Goal: Information Seeking & Learning: Learn about a topic

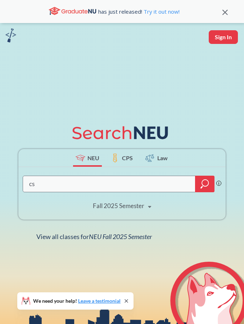
type input "cs"
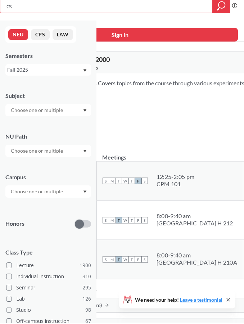
drag, startPoint x: 29, startPoint y: 10, endPoint x: 4, endPoint y: 10, distance: 24.5
click at [4, 10] on div "cs" at bounding box center [115, 7] width 230 height 14
type input "c"
type input "ds"
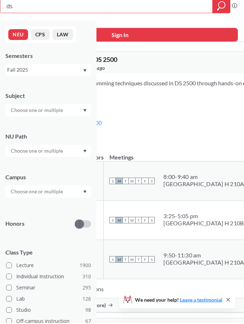
click at [105, 65] on span "Updated 4 minutes ago" at bounding box center [79, 69] width 51 height 8
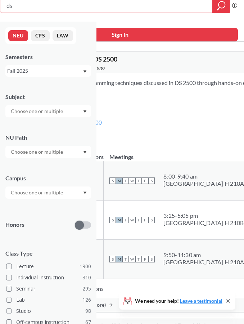
click at [13, 34] on button "NEU" at bounding box center [18, 35] width 20 height 11
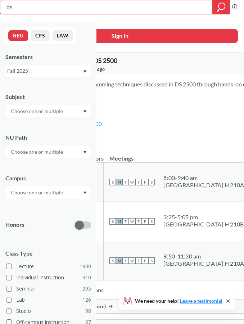
click at [117, 63] on span "DS 2501 : Lab for DS 2500" at bounding box center [83, 61] width 70 height 8
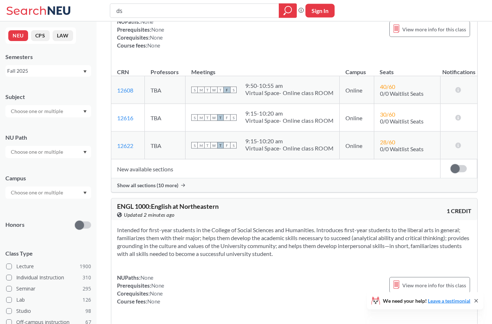
scroll to position [7118, 0]
click at [32, 197] on input "text" at bounding box center [37, 192] width 60 height 9
click at [24, 213] on span "[GEOGRAPHIC_DATA]" at bounding box center [35, 209] width 53 height 8
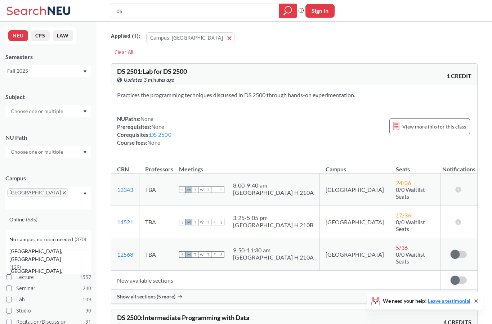
click at [31, 216] on span "( 685 )" at bounding box center [32, 219] width 12 height 6
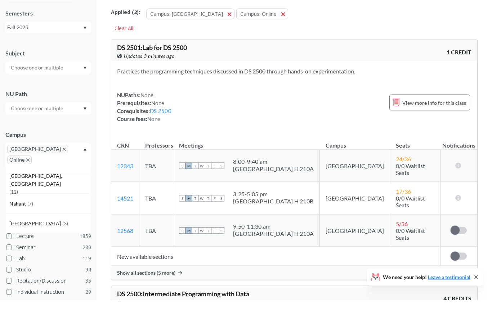
scroll to position [193, 0]
click at [63, 172] on icon "X to remove pill" at bounding box center [64, 173] width 3 height 3
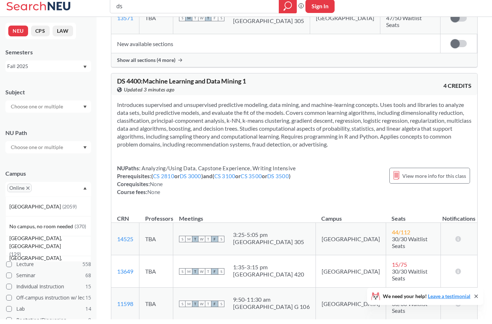
scroll to position [423, 0]
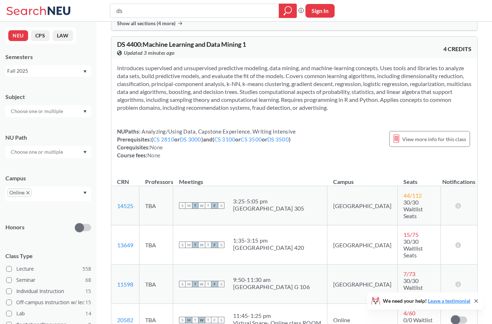
scroll to position [465, 0]
drag, startPoint x: 145, startPoint y: 37, endPoint x: 255, endPoint y: 38, distance: 109.4
click at [244, 40] on div "DS 4400 : Machine Learning and Data Mining 1 View this course on Banner. Update…" at bounding box center [205, 48] width 177 height 16
copy span "Machine Learning and Data Mining 1"
click at [164, 9] on input "ds" at bounding box center [195, 11] width 158 height 12
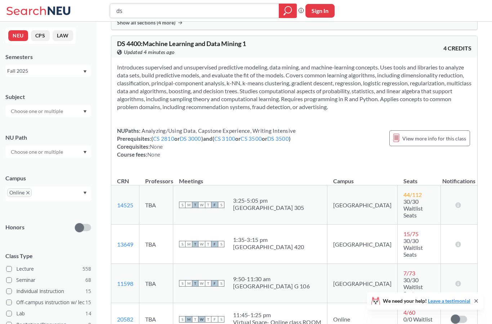
scroll to position [465, 0]
type input "d"
type input "cs"
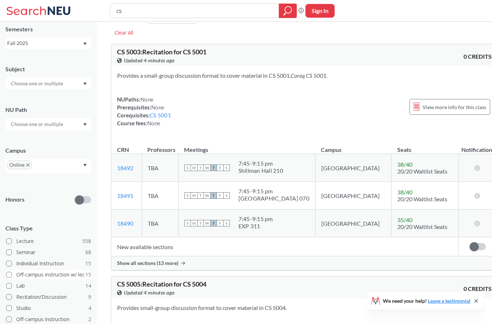
scroll to position [30, 0]
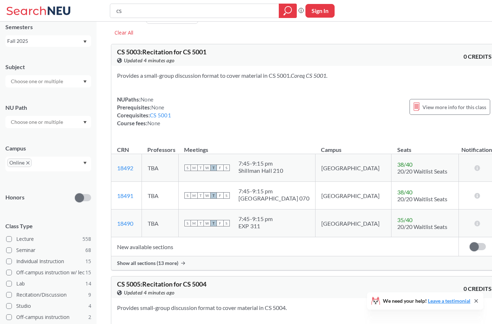
drag, startPoint x: 27, startPoint y: 167, endPoint x: 27, endPoint y: 138, distance: 28.8
click at [27, 164] on icon "X to remove pill" at bounding box center [27, 162] width 3 height 3
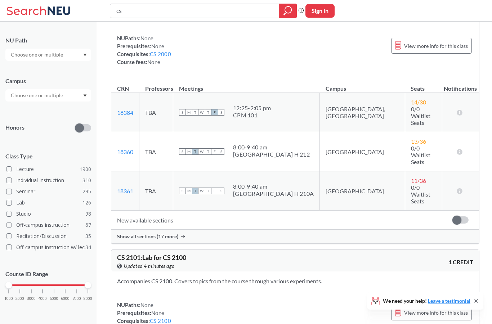
scroll to position [102, 0]
click at [55, 287] on div "1000 2000 3000 4000 5000 6000 7000 8000" at bounding box center [48, 285] width 79 height 5
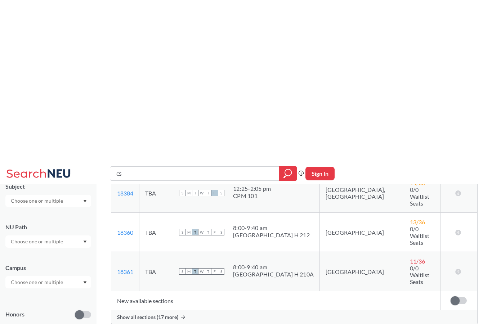
scroll to position [165, 0]
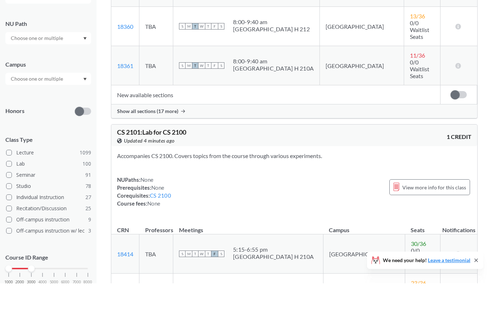
drag, startPoint x: 31, startPoint y: 274, endPoint x: 31, endPoint y: 245, distance: 28.8
click at [31, 307] on div "1000 2000 3000 4000 5000 6000 7000 8000" at bounding box center [48, 309] width 79 height 5
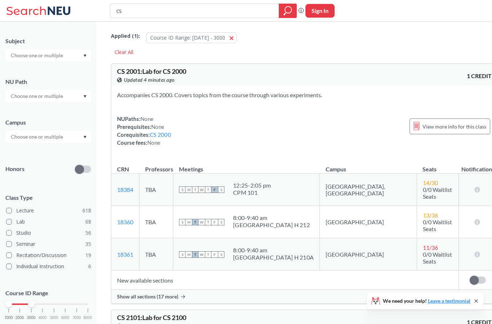
scroll to position [52, 0]
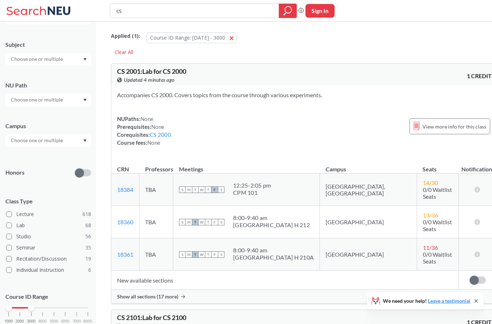
click at [244, 302] on icon at bounding box center [475, 300] width 3 height 3
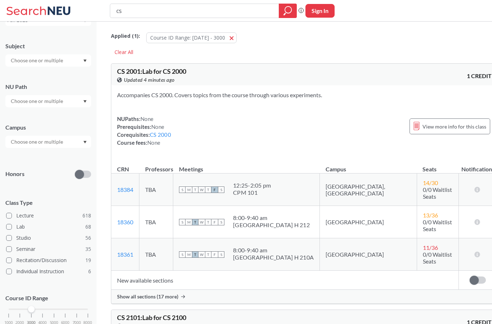
drag, startPoint x: 10, startPoint y: 314, endPoint x: 30, endPoint y: 313, distance: 19.5
click at [30, 312] on div "1000 2000 3000 4000 5000 6000 7000 8000" at bounding box center [48, 309] width 79 height 5
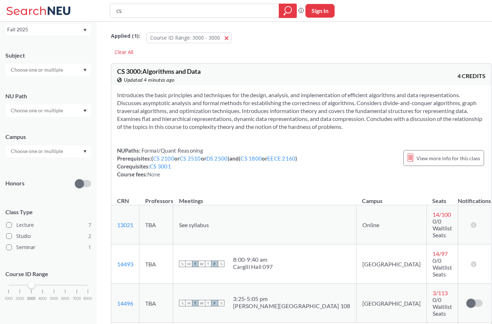
scroll to position [46, 0]
click at [90, 299] on span "8000" at bounding box center [88, 299] width 9 height 4
drag, startPoint x: 89, startPoint y: 286, endPoint x: 57, endPoint y: 285, distance: 32.0
click at [57, 285] on div at bounding box center [54, 285] width 6 height 6
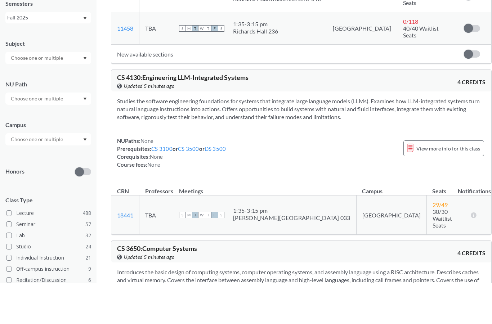
scroll to position [3520, 0]
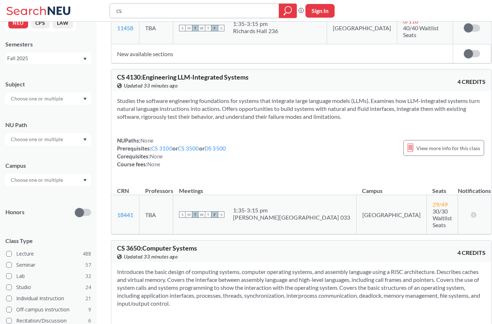
drag, startPoint x: 144, startPoint y: 13, endPoint x: 98, endPoint y: 13, distance: 45.7
click at [98, 13] on div "cs Phrase search guarantees the exact search appears in the results. Ex. If you…" at bounding box center [246, 11] width 492 height 22
type input "c"
type input "machine learning"
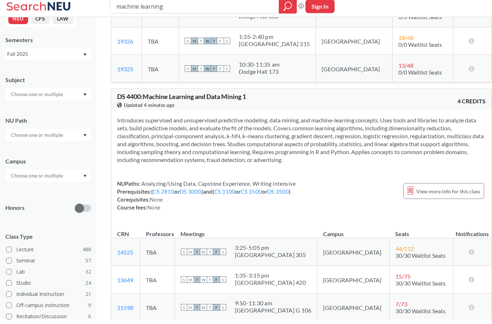
scroll to position [403, 0]
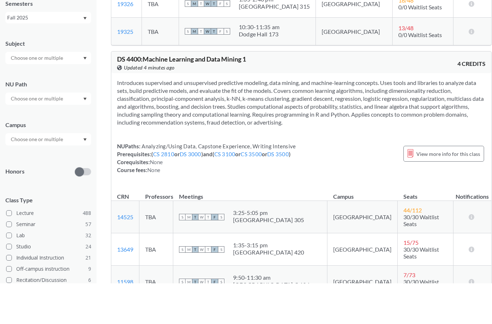
scroll to position [445, 0]
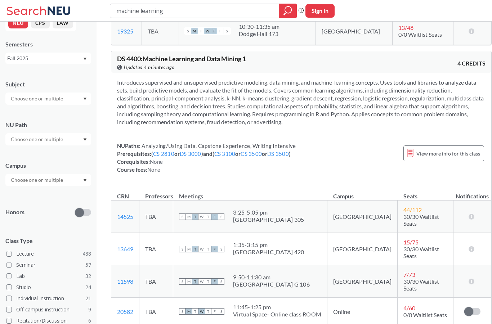
click at [150, 244] on td "TBA" at bounding box center [156, 249] width 34 height 32
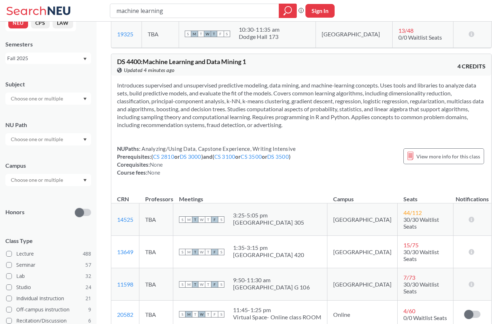
scroll to position [441, 0]
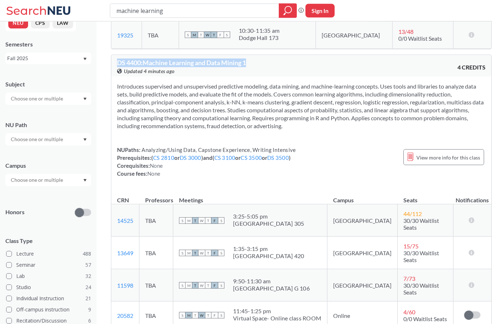
drag, startPoint x: 265, startPoint y: 64, endPoint x: 116, endPoint y: 58, distance: 149.9
click at [116, 58] on div "DS 4400 : Machine Learning and Data Mining 1 View this course on Banner. Update…" at bounding box center [301, 66] width 380 height 22
copy span "DS 4400 : Machine Learning and Data Mining 1"
